Goal: Transaction & Acquisition: Purchase product/service

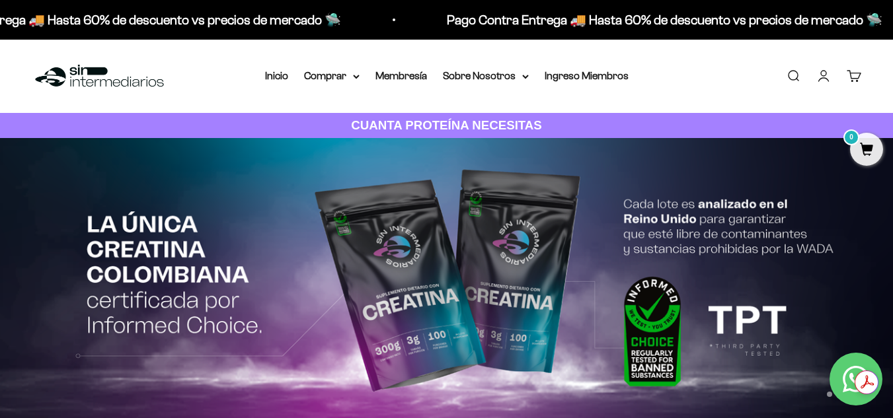
click at [827, 69] on link "Iniciar sesión" at bounding box center [823, 76] width 15 height 15
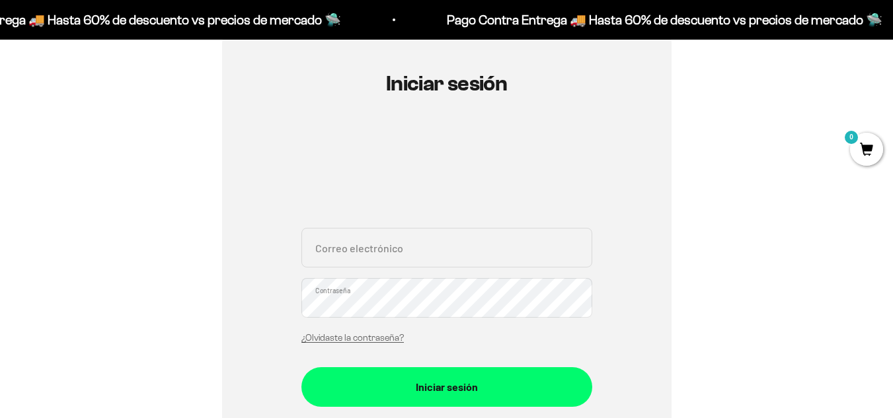
scroll to position [130, 0]
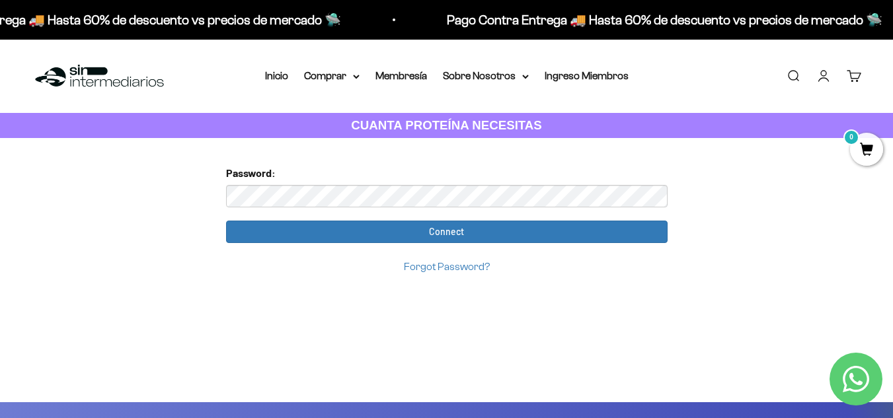
click at [441, 270] on link "Forgot Password?" at bounding box center [447, 266] width 86 height 11
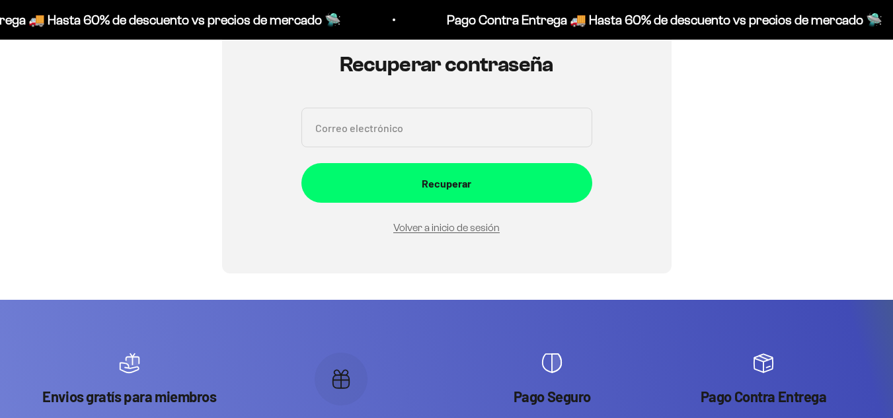
scroll to position [149, 0]
click at [476, 144] on input "Correo electrónico" at bounding box center [446, 128] width 291 height 40
type input "Juanse6109@gmail.com"
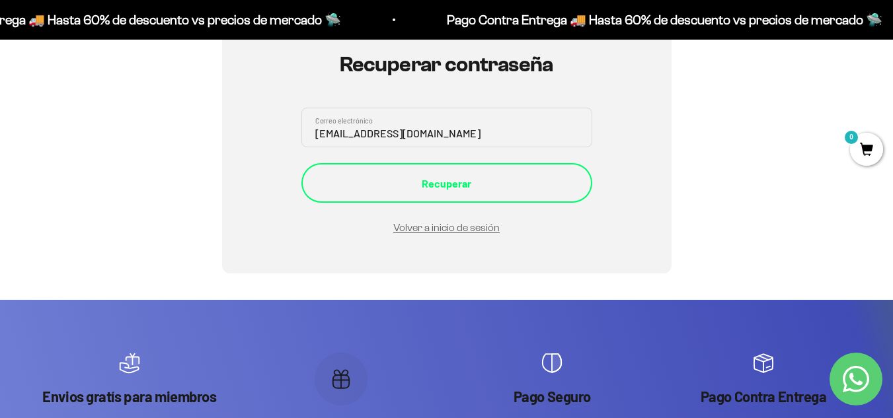
click at [457, 180] on div "Recuperar" at bounding box center [447, 183] width 238 height 17
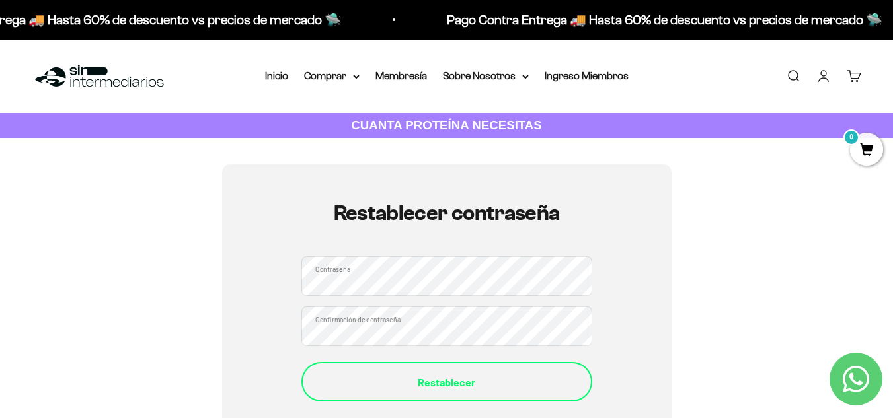
click at [475, 371] on button "Restablecer" at bounding box center [446, 382] width 291 height 40
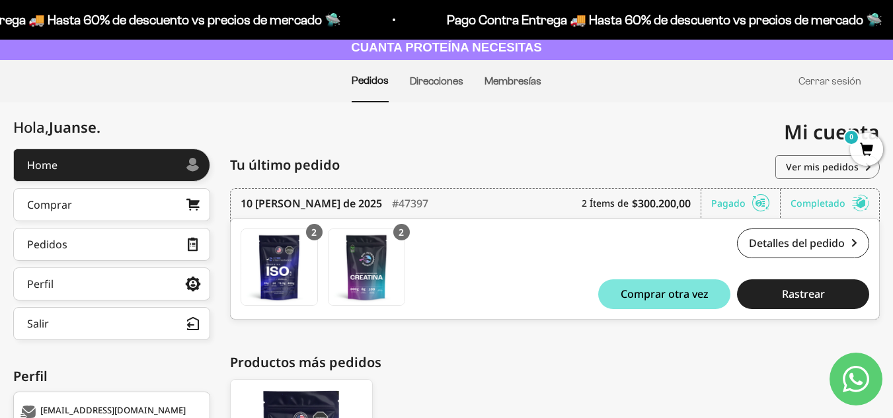
scroll to position [285, 0]
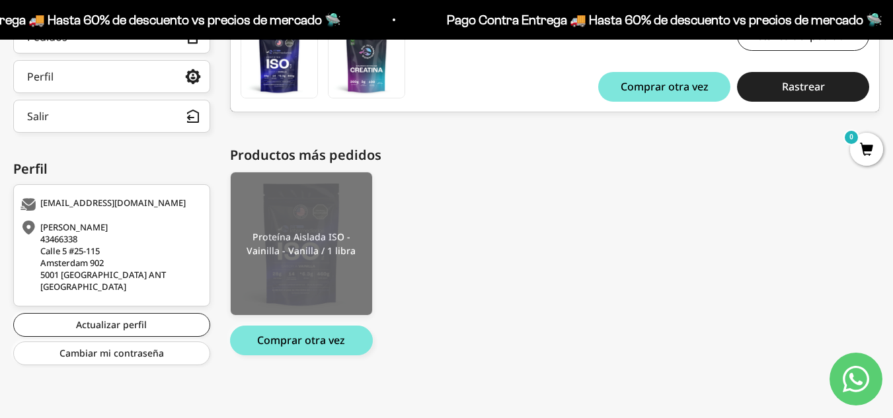
click at [350, 276] on img at bounding box center [301, 243] width 141 height 143
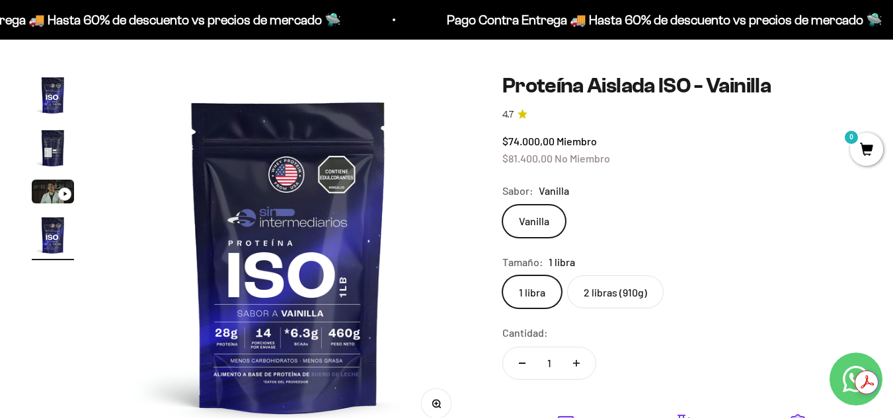
scroll to position [71, 0]
click at [576, 368] on button "Aumentar cantidad" at bounding box center [576, 363] width 38 height 32
type input "2"
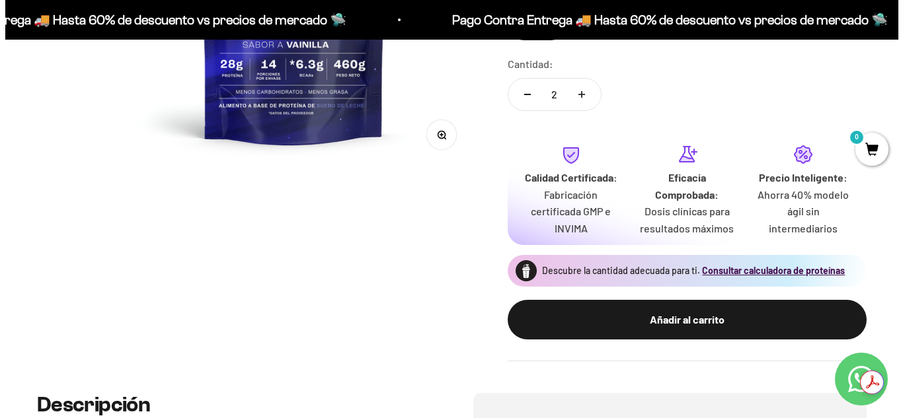
scroll to position [344, 0]
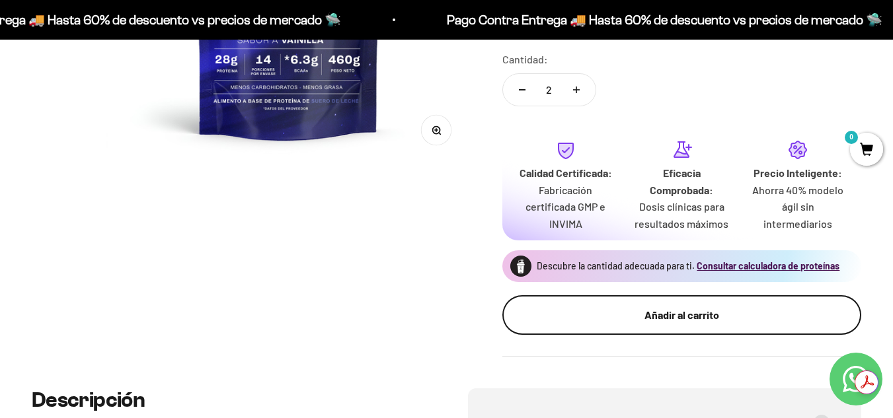
click at [596, 309] on div "Añadir al carrito" at bounding box center [682, 315] width 306 height 17
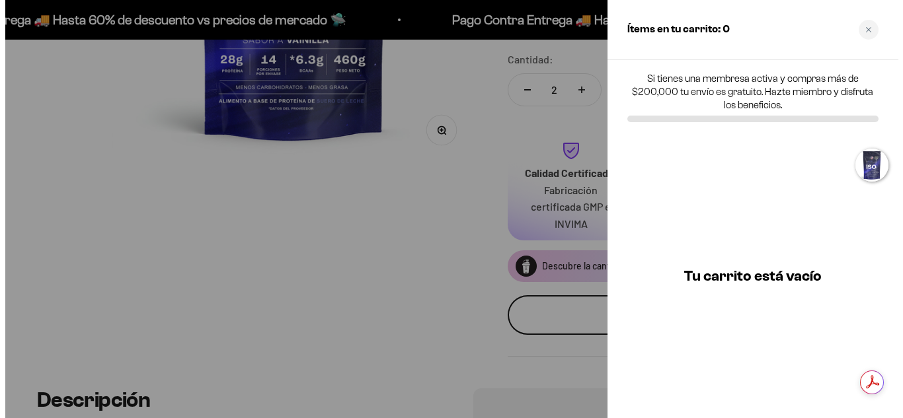
scroll to position [0, 1134]
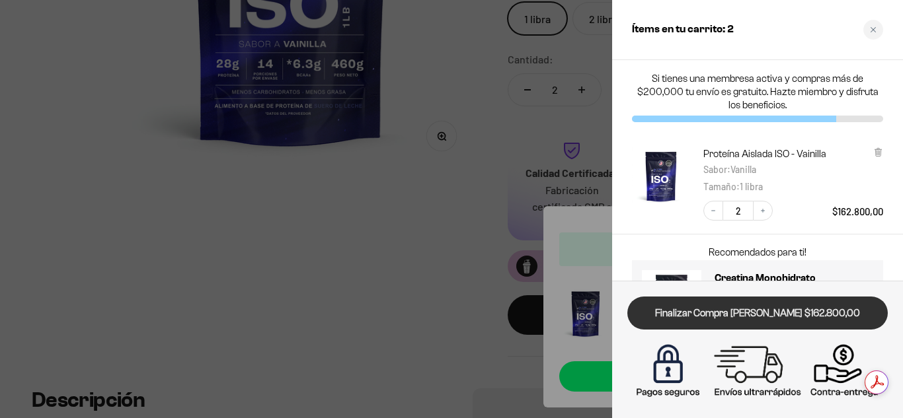
click at [710, 314] on link "Finalizar Compra [PERSON_NAME] $162.800,00" at bounding box center [757, 314] width 260 height 34
